Goal: Task Accomplishment & Management: Complete application form

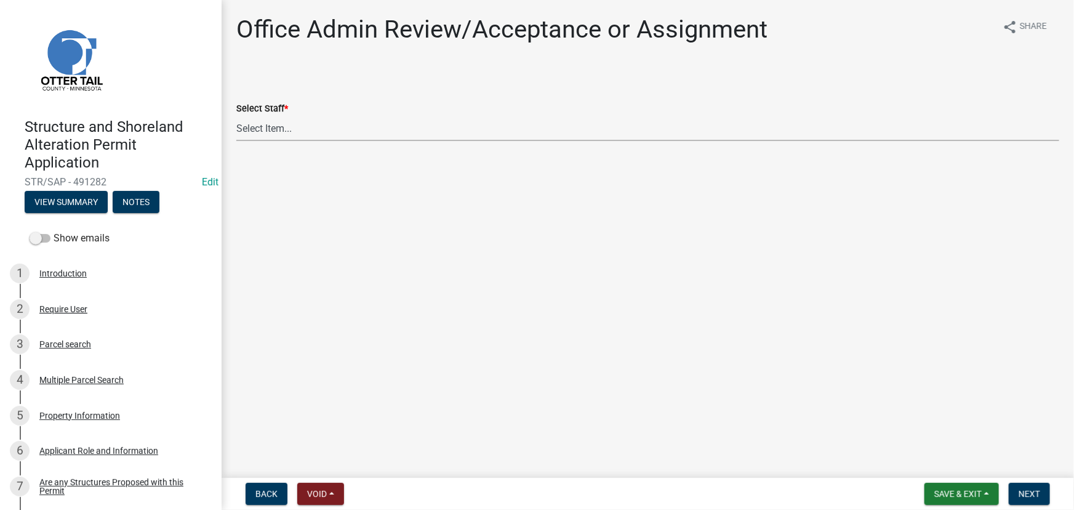
click at [329, 135] on select "Select Item... Alexis Newark (anewark@ottertailcounty.gov) Amy Busko (abusko@ot…" at bounding box center [647, 128] width 823 height 25
click at [236, 116] on select "Select Item... Alexis Newark (anewark@ottertailcounty.gov) Amy Busko (abusko@ot…" at bounding box center [647, 128] width 823 height 25
select select "587f38f5-c90e-4c12-9e10-d3e23909bbca"
click at [1035, 490] on span "Next" at bounding box center [1030, 494] width 22 height 10
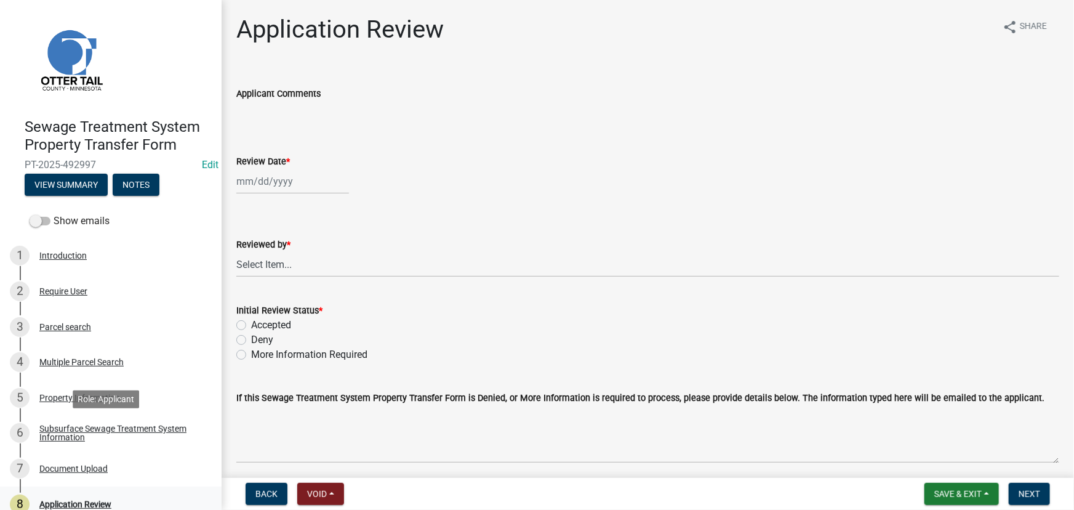
drag, startPoint x: 115, startPoint y: 427, endPoint x: 67, endPoint y: 486, distance: 76.1
click at [115, 427] on div "Subsurface Sewage Treatment System Information" at bounding box center [120, 432] width 162 height 17
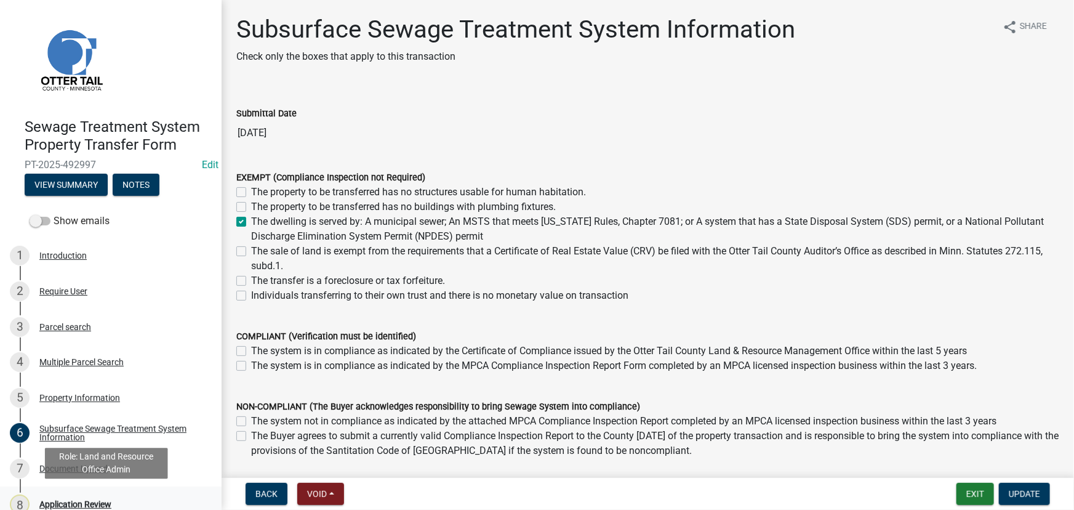
click at [66, 500] on div "Application Review" at bounding box center [75, 504] width 72 height 9
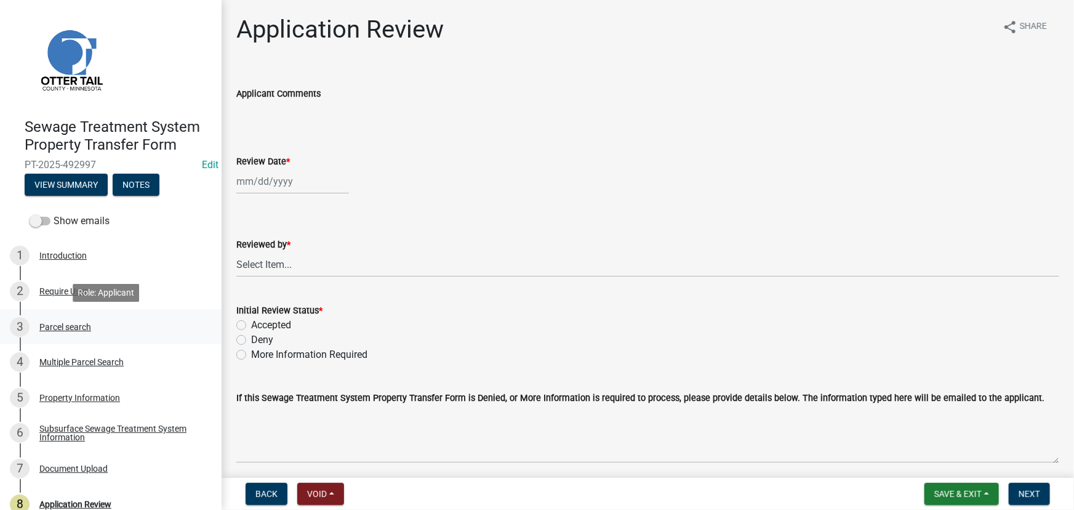
click at [62, 340] on link "3 Parcel search" at bounding box center [111, 327] width 222 height 36
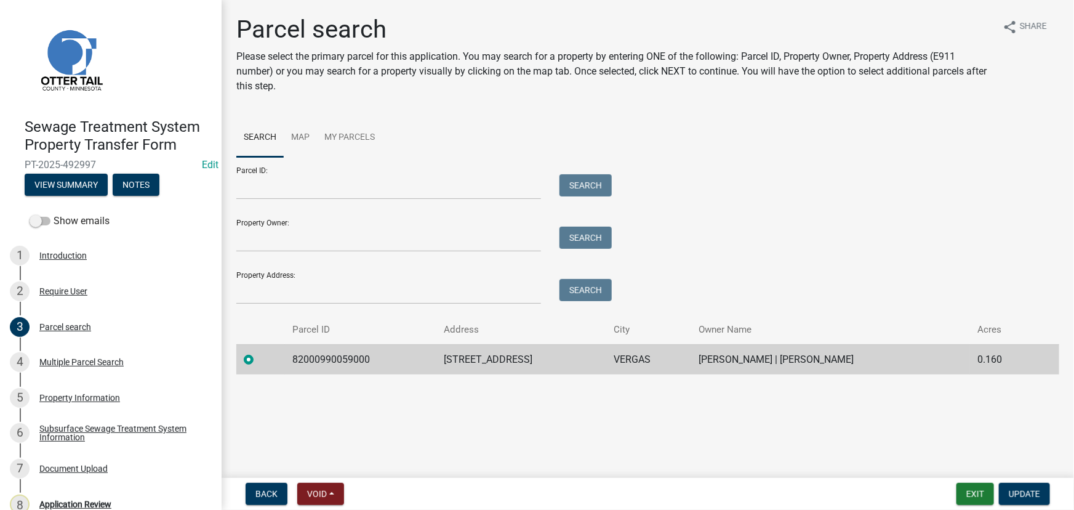
click at [305, 357] on td "82000990059000" at bounding box center [360, 359] width 151 height 30
copy td "82000990059000"
click at [72, 494] on div "8 Application Review" at bounding box center [106, 504] width 192 height 20
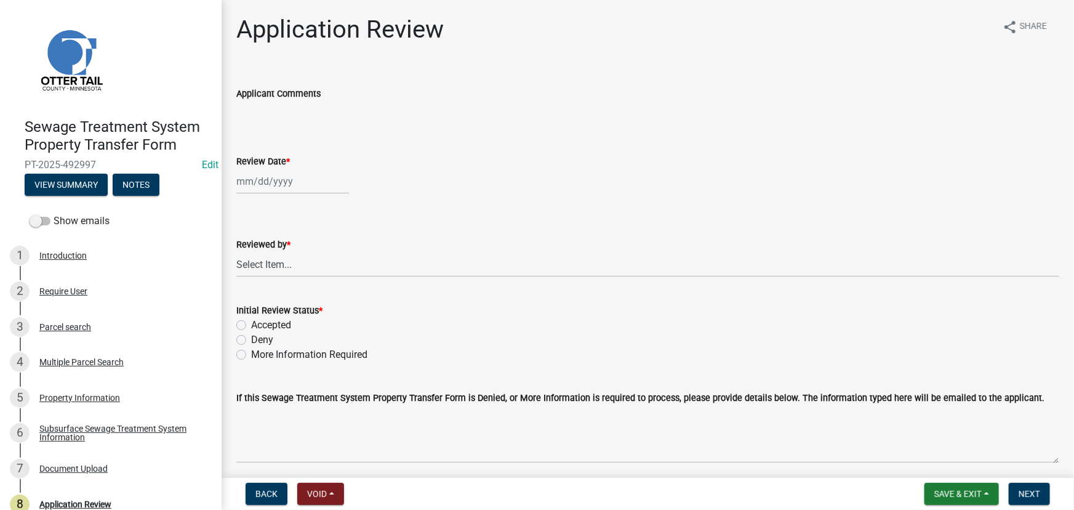
click at [295, 170] on div at bounding box center [292, 181] width 113 height 25
select select "10"
select select "2025"
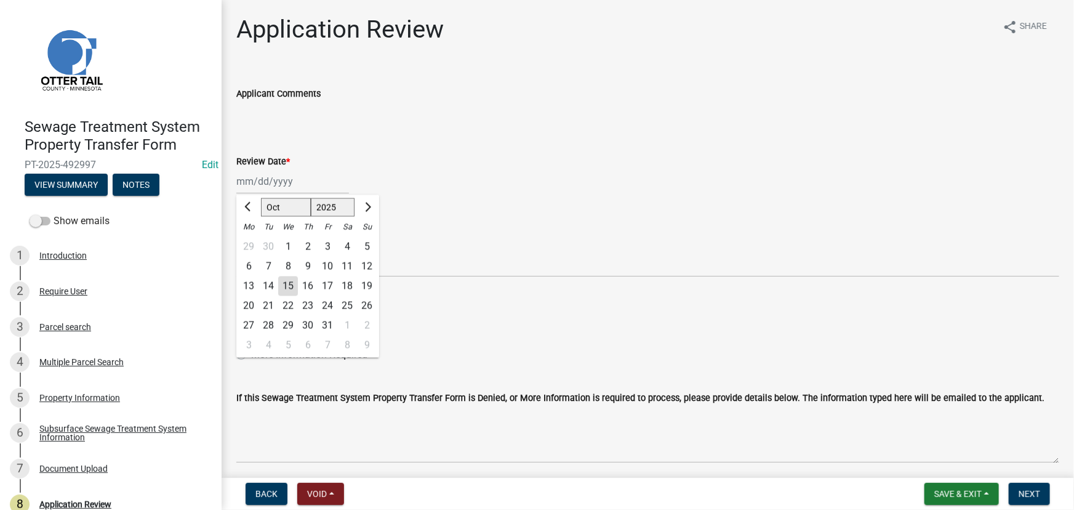
click at [290, 284] on div "15" at bounding box center [288, 286] width 20 height 20
type input "[DATE]"
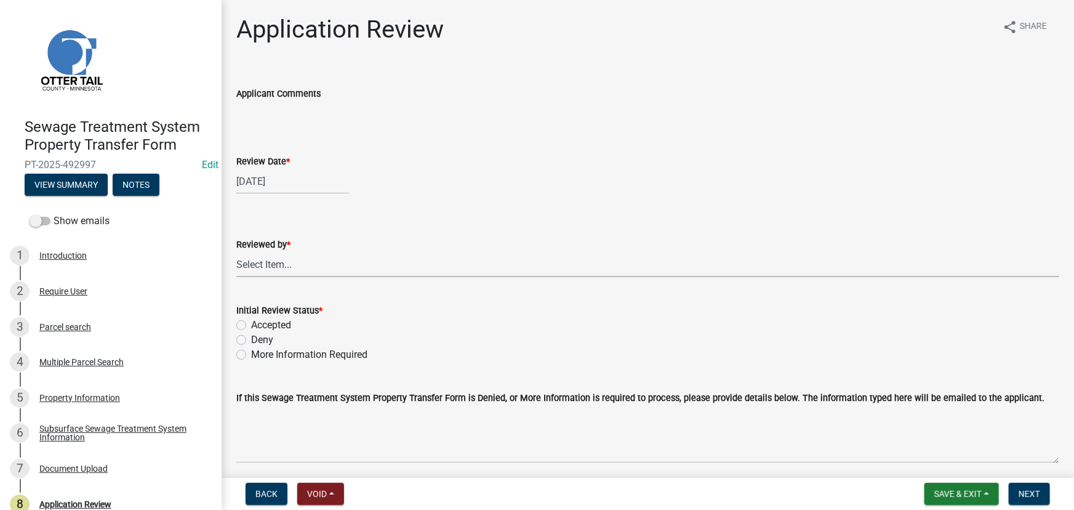
drag, startPoint x: 293, startPoint y: 266, endPoint x: 295, endPoint y: 252, distance: 14.9
click at [293, 266] on select "Select Item... Alexis Newark Amy Busko Andrea Perales Brittany Tollefson Christ…" at bounding box center [647, 264] width 823 height 25
click at [236, 252] on select "Select Item... Alexis Newark Amy Busko Andrea Perales Brittany Tollefson Christ…" at bounding box center [647, 264] width 823 height 25
select select "190fd4c8-42ef-492b-a4a0-a0213555944c"
click at [268, 322] on label "Accepted" at bounding box center [271, 325] width 40 height 15
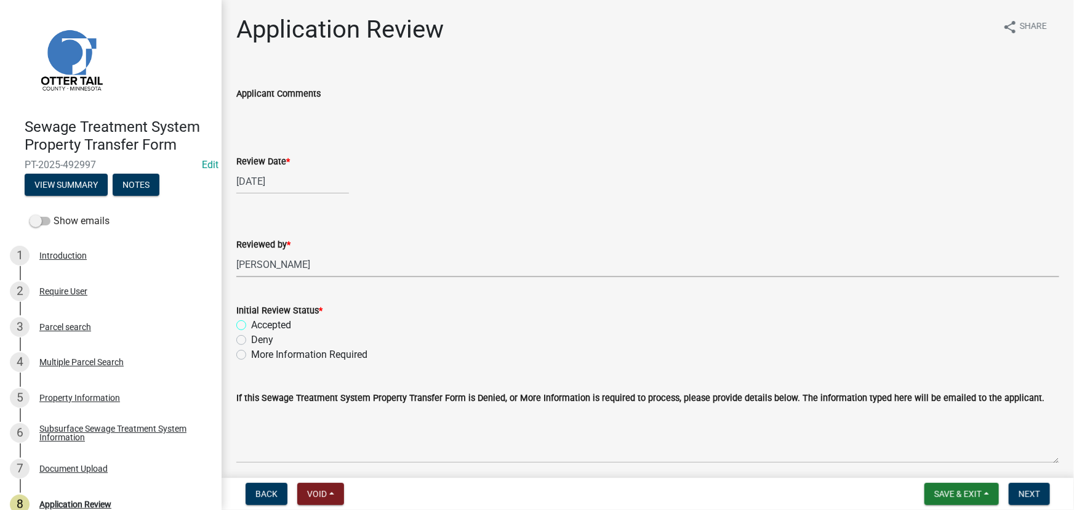
click at [259, 322] on input "Accepted" at bounding box center [255, 322] width 8 height 8
radio input "true"
click at [1022, 494] on span "Next" at bounding box center [1030, 494] width 22 height 10
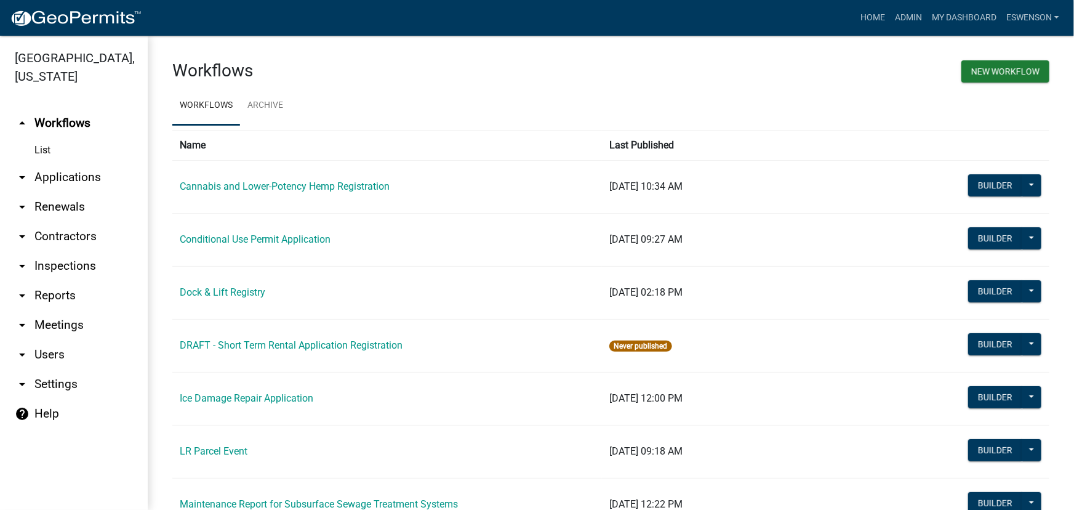
click at [74, 172] on link "arrow_drop_down Applications" at bounding box center [74, 177] width 148 height 30
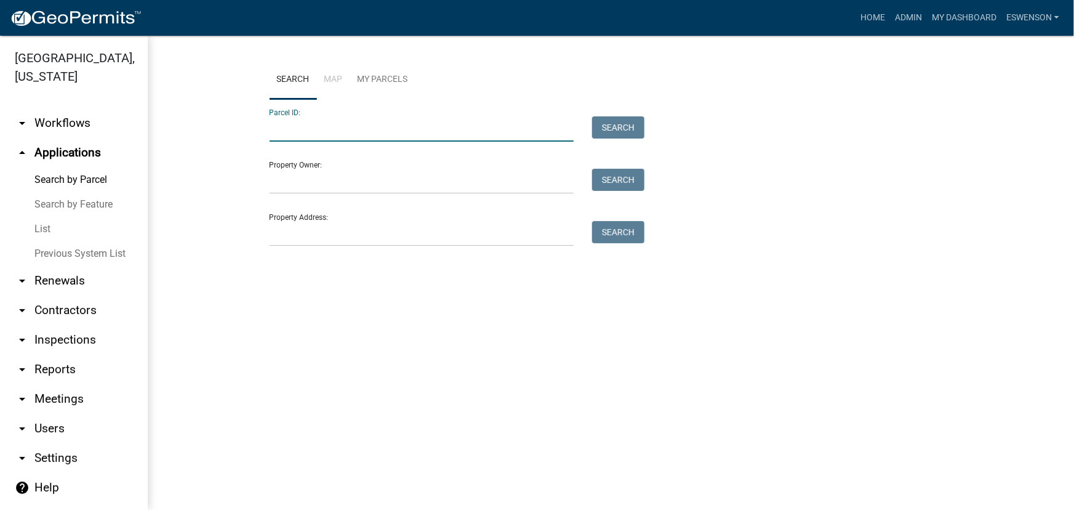
paste input "82000990059000"
type input "82000990059000"
click at [609, 132] on button "Search" at bounding box center [618, 127] width 52 height 22
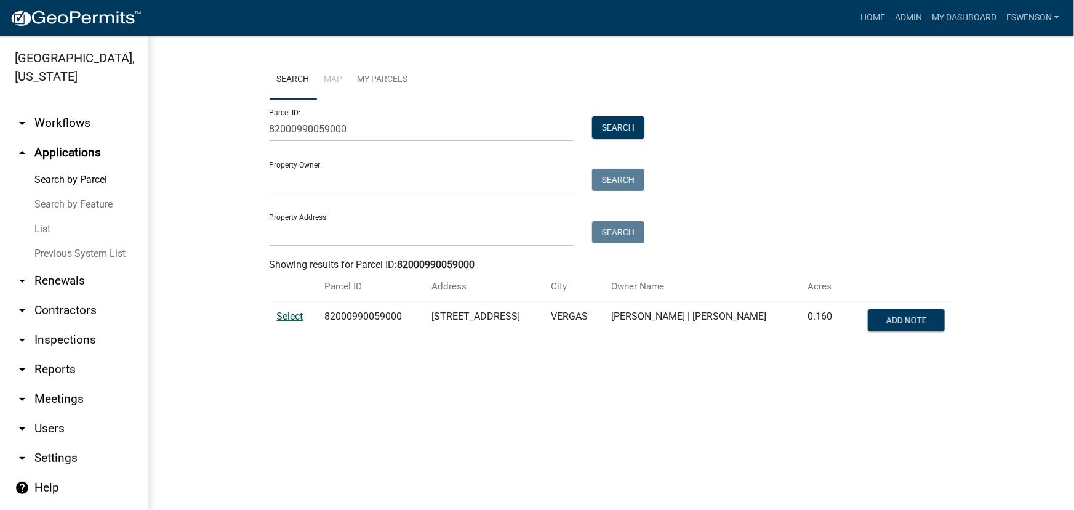
click at [287, 316] on span "Select" at bounding box center [290, 316] width 26 height 12
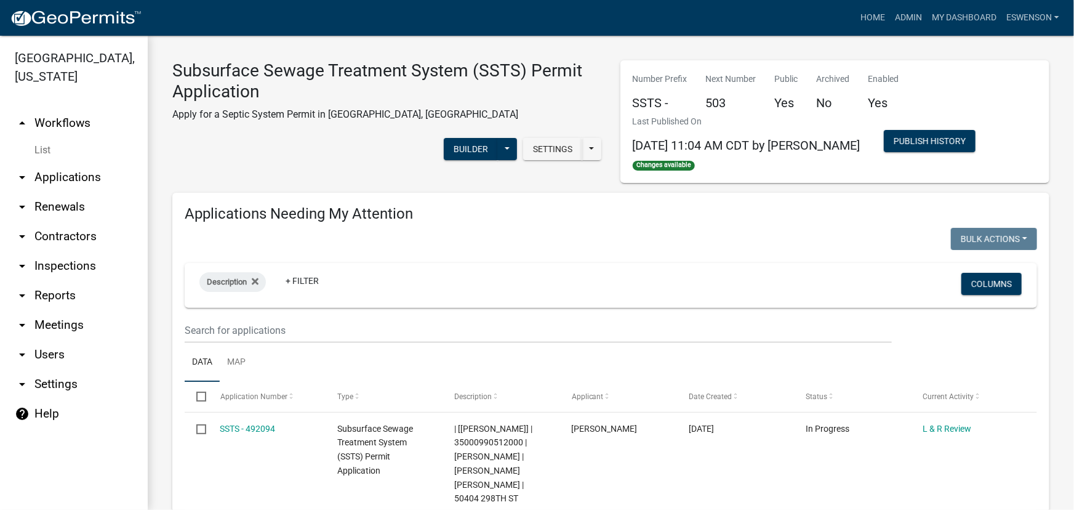
click at [79, 185] on link "arrow_drop_down Applications" at bounding box center [74, 177] width 148 height 30
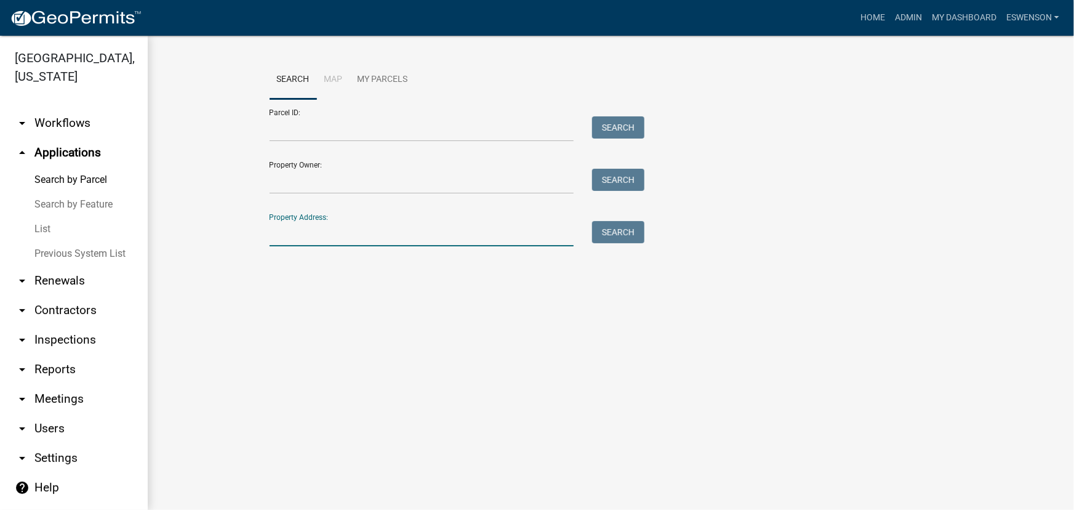
click at [331, 230] on input "Property Address:" at bounding box center [422, 233] width 305 height 25
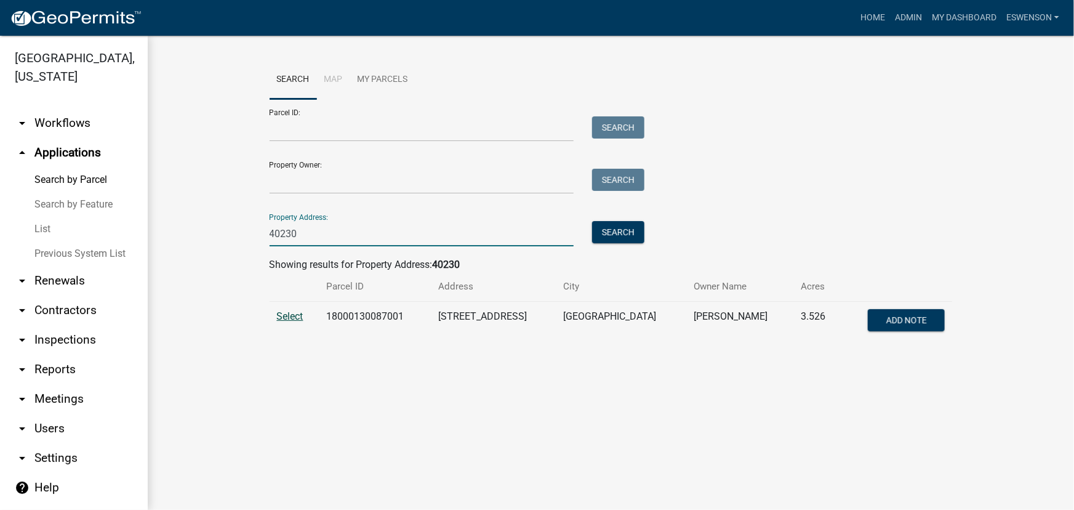
type input "40230"
click at [282, 318] on span "Select" at bounding box center [290, 316] width 26 height 12
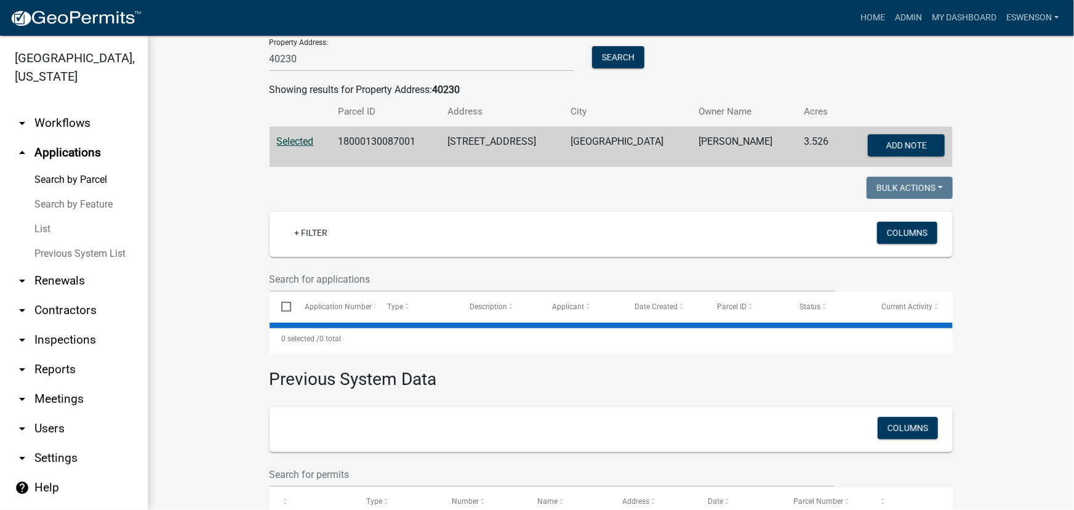
scroll to position [268, 0]
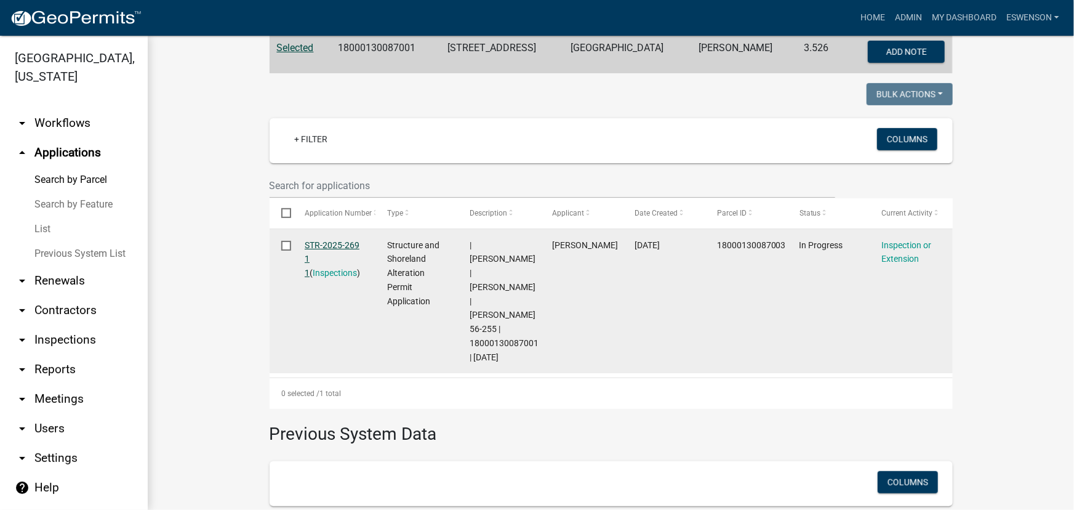
click at [321, 248] on link "STR-2025-269 1 1" at bounding box center [332, 259] width 55 height 38
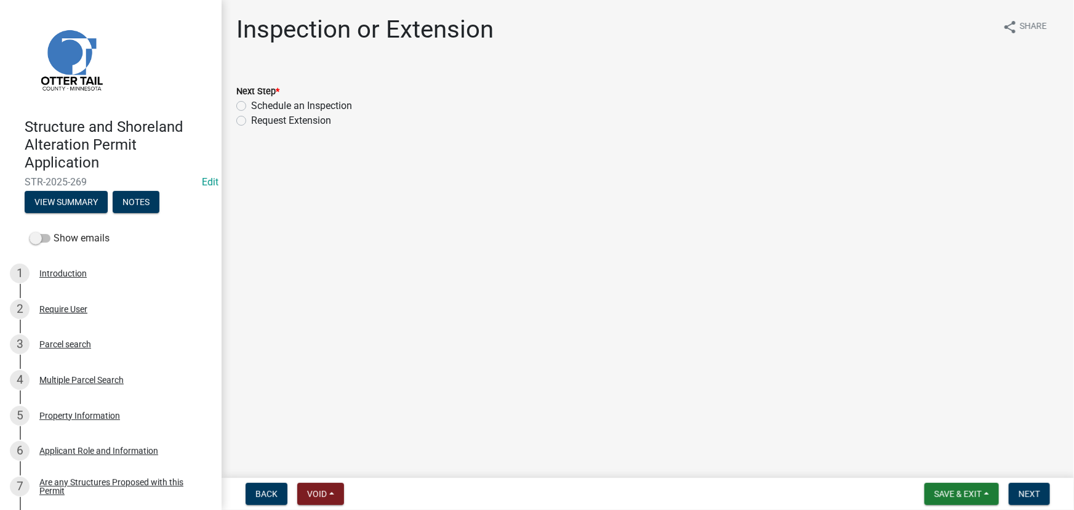
click at [301, 110] on label "Schedule an Inspection" at bounding box center [301, 105] width 101 height 15
click at [259, 106] on input "Schedule an Inspection" at bounding box center [255, 102] width 8 height 8
radio input "true"
click at [1025, 498] on span "Next" at bounding box center [1030, 494] width 22 height 10
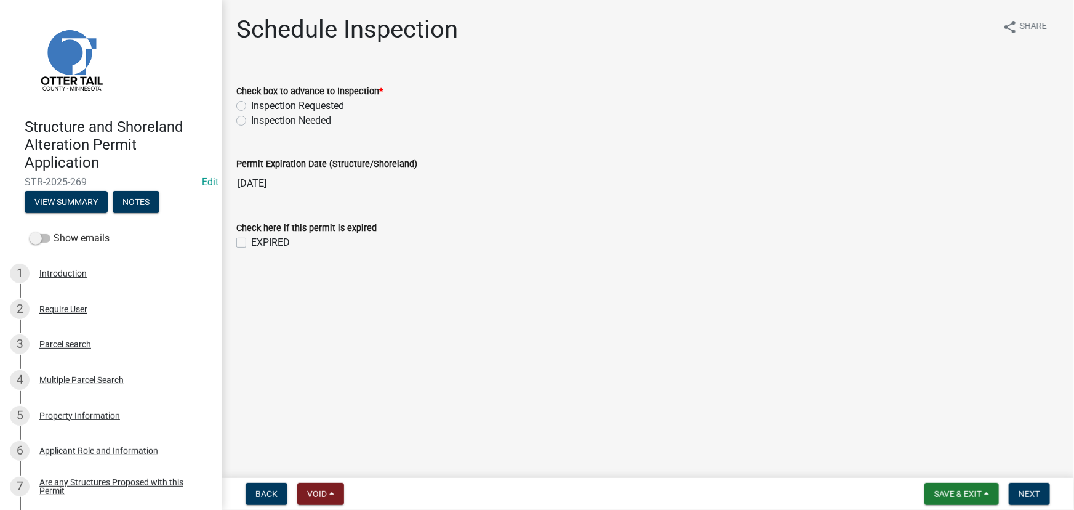
click at [321, 100] on label "Inspection Requested" at bounding box center [297, 105] width 93 height 15
click at [259, 100] on input "Inspection Requested" at bounding box center [255, 102] width 8 height 8
radio input "true"
click at [1033, 496] on span "Next" at bounding box center [1030, 494] width 22 height 10
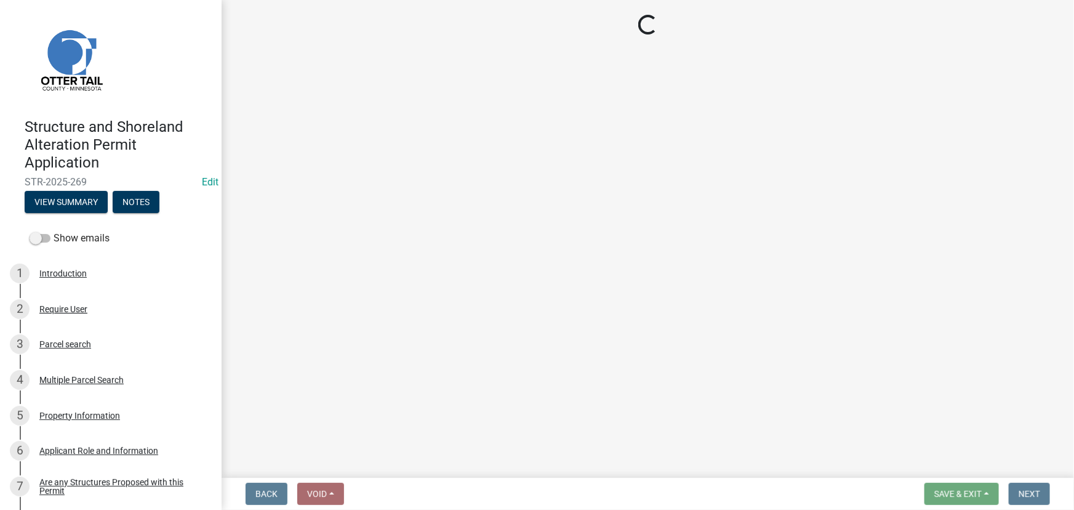
select select "710d5f49-2663-4e73-9718-d0c4e189f5ed"
